Goal: Information Seeking & Learning: Learn about a topic

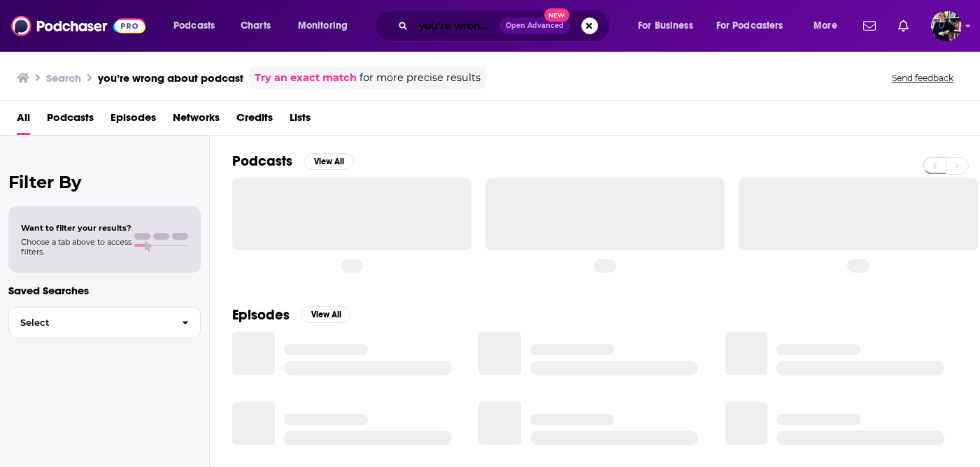
click at [459, 34] on input "you’re wrong about podcast" at bounding box center [457, 26] width 86 height 22
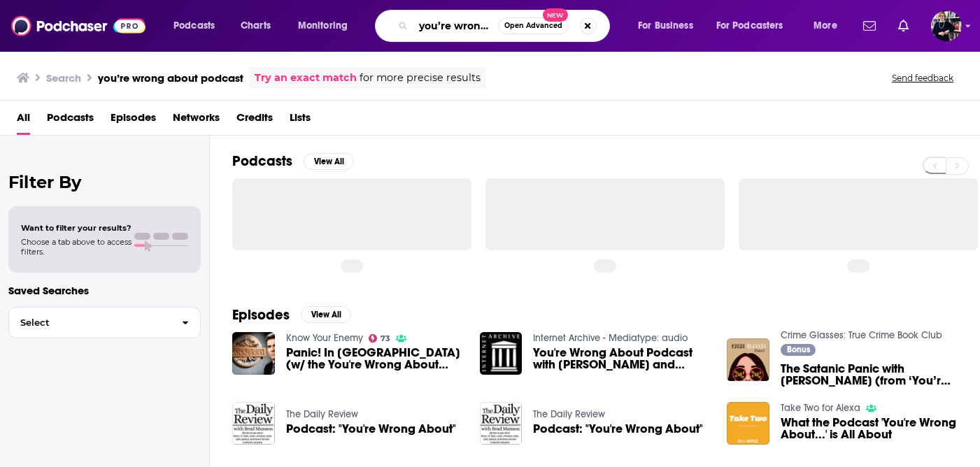
click at [456, 29] on input "you’re wrong about podcast" at bounding box center [456, 26] width 85 height 22
type input "keen on"
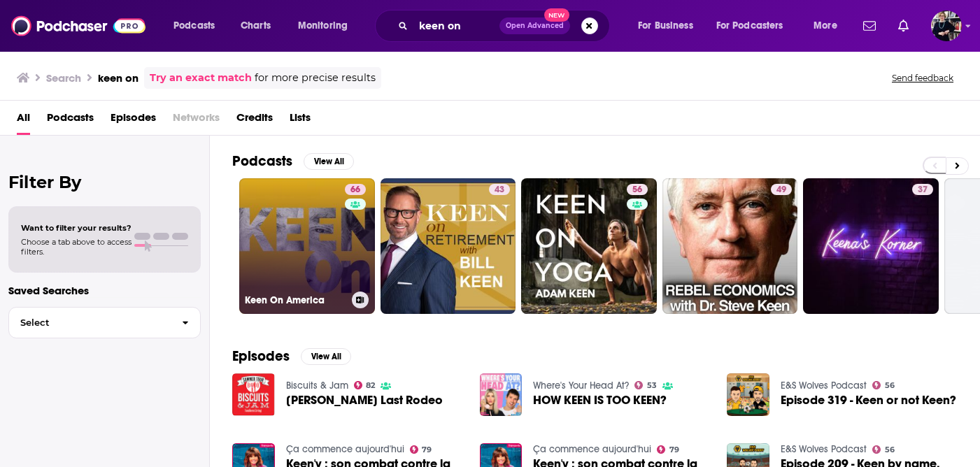
click at [280, 251] on link "66 Keen On America" at bounding box center [307, 246] width 136 height 136
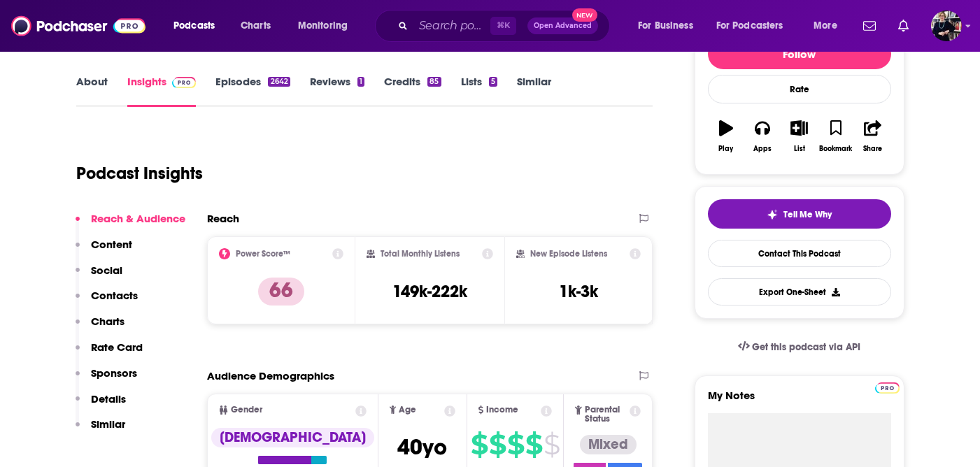
scroll to position [195, 0]
